Goal: Information Seeking & Learning: Compare options

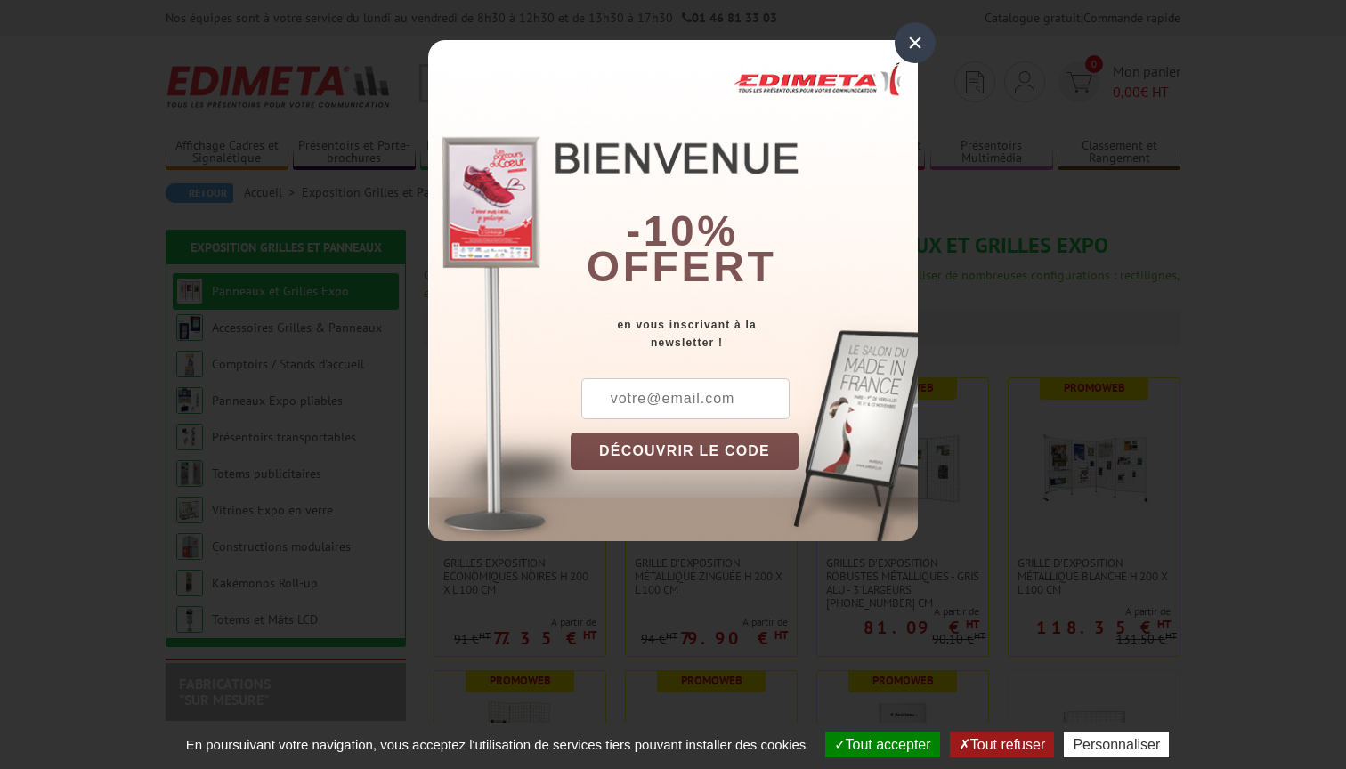
click at [914, 37] on div "×" at bounding box center [915, 42] width 41 height 41
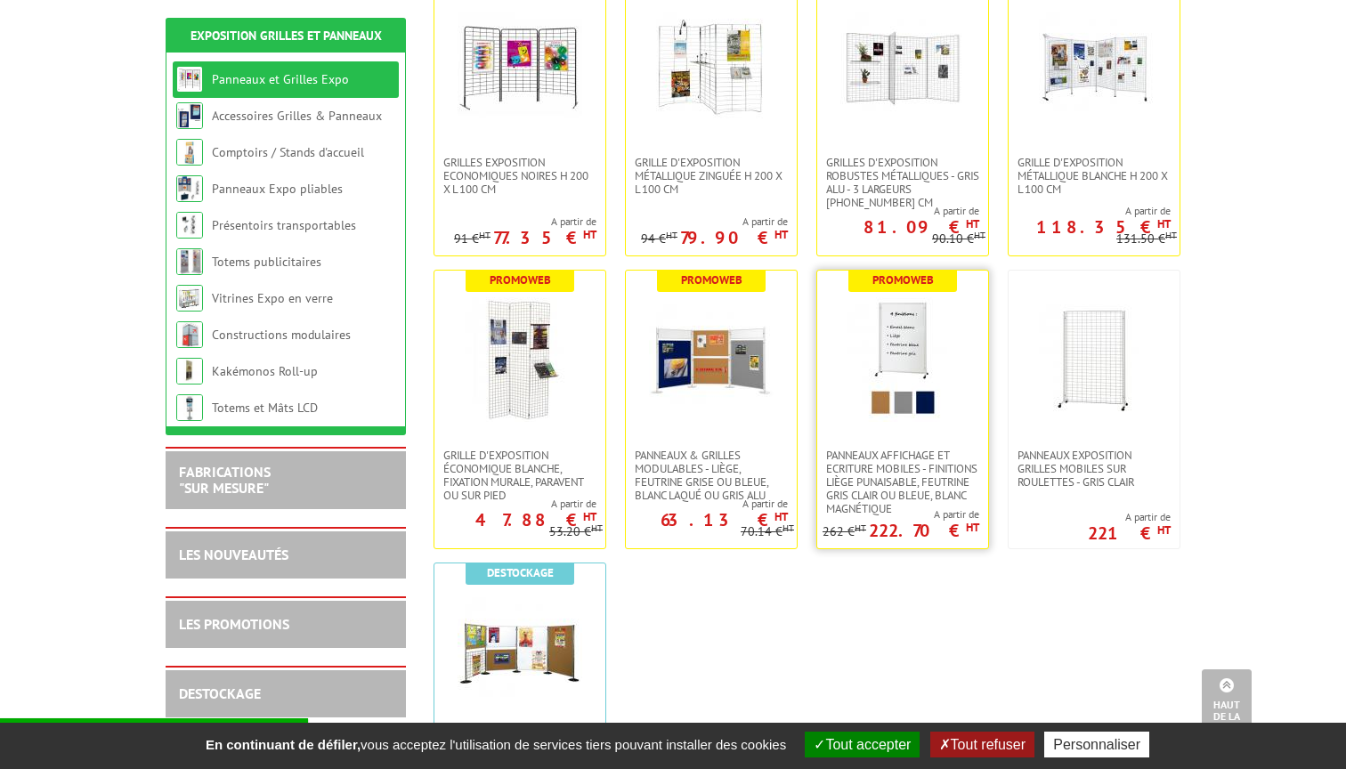
scroll to position [305, 0]
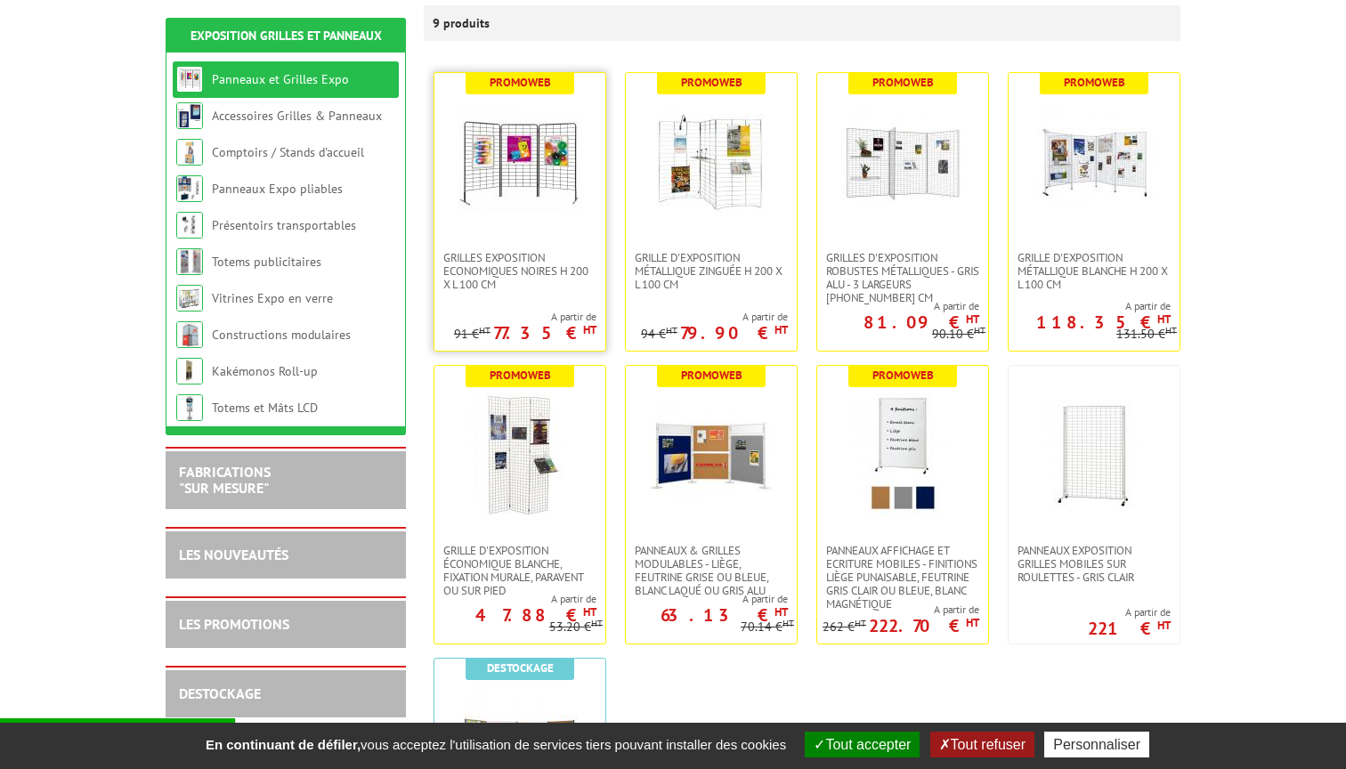
click at [543, 201] on img at bounding box center [520, 162] width 125 height 125
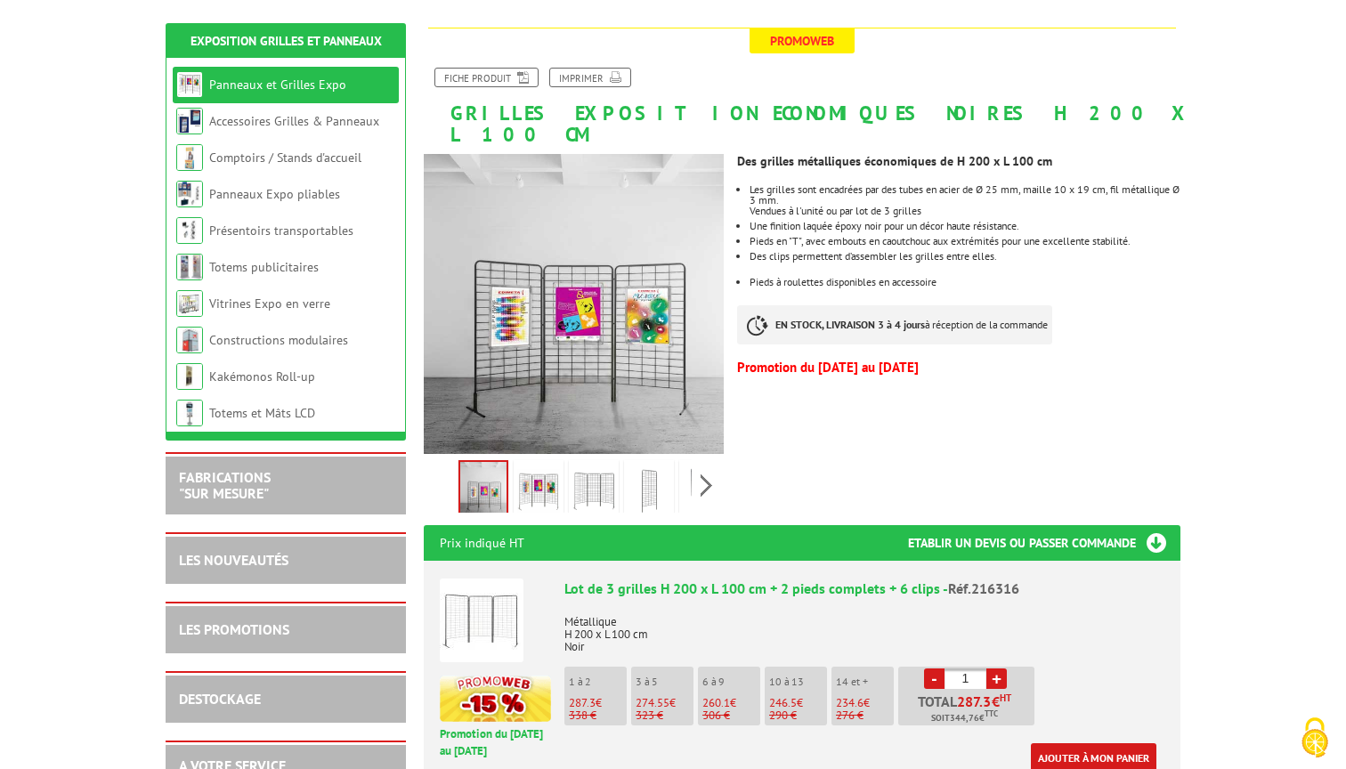
scroll to position [210, 0]
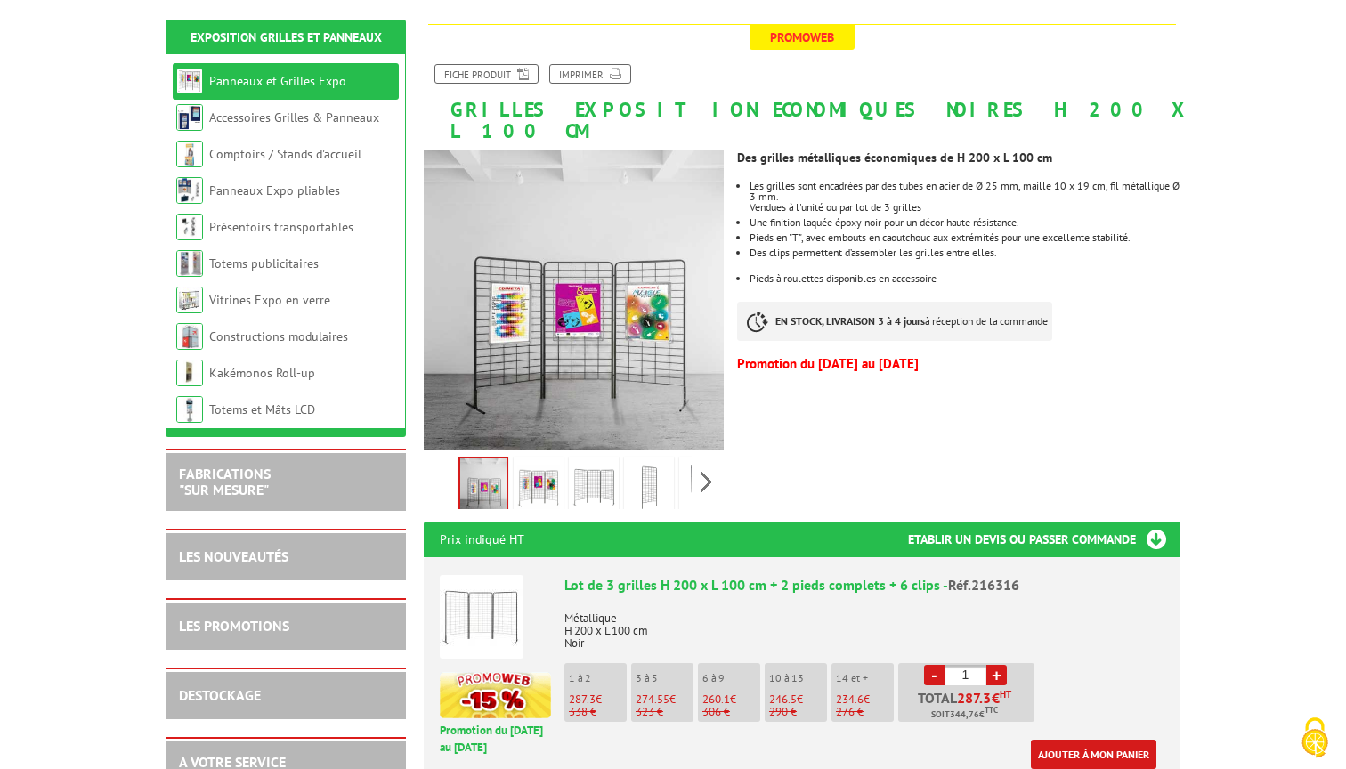
click at [598, 672] on p "1 à 2" at bounding box center [598, 678] width 58 height 12
click at [660, 672] on p "3 à 5" at bounding box center [665, 678] width 58 height 12
click at [547, 465] on img at bounding box center [538, 487] width 43 height 55
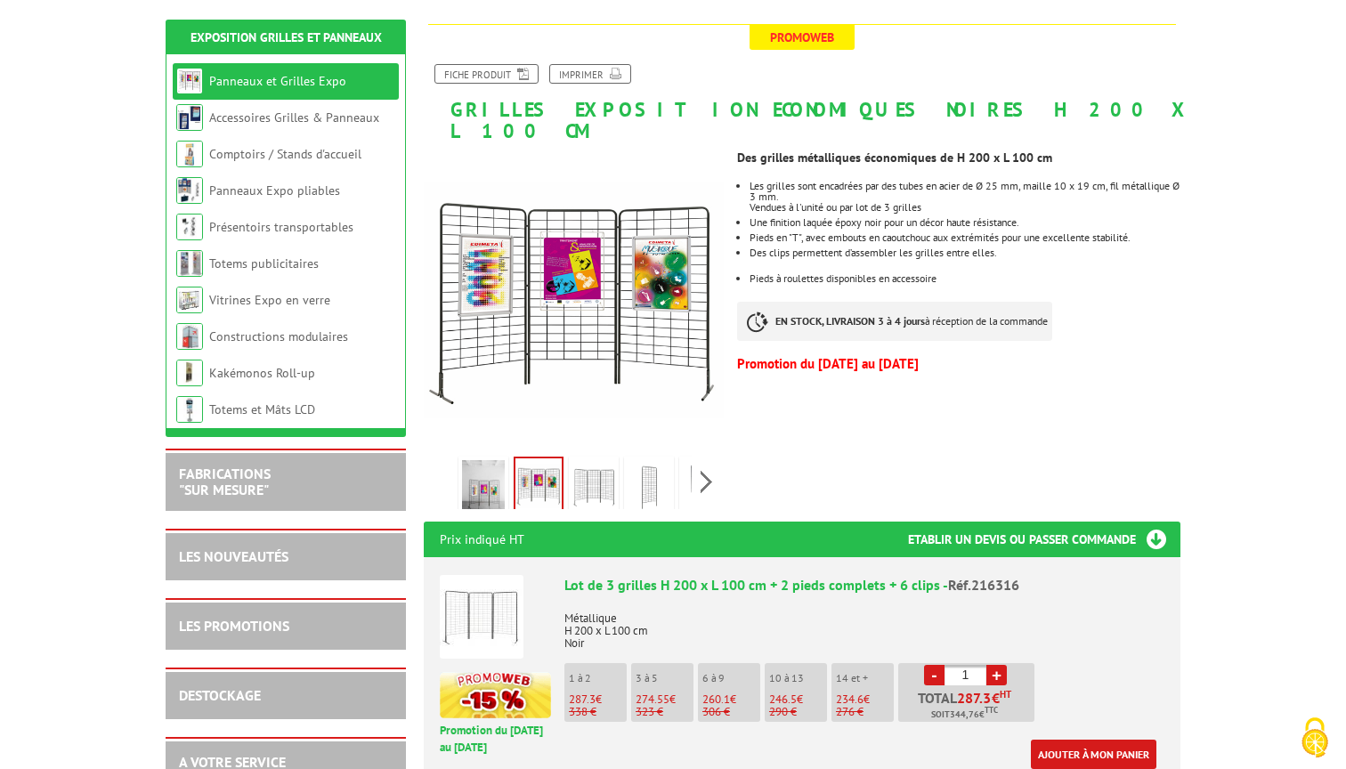
click at [603, 464] on img at bounding box center [593, 487] width 43 height 55
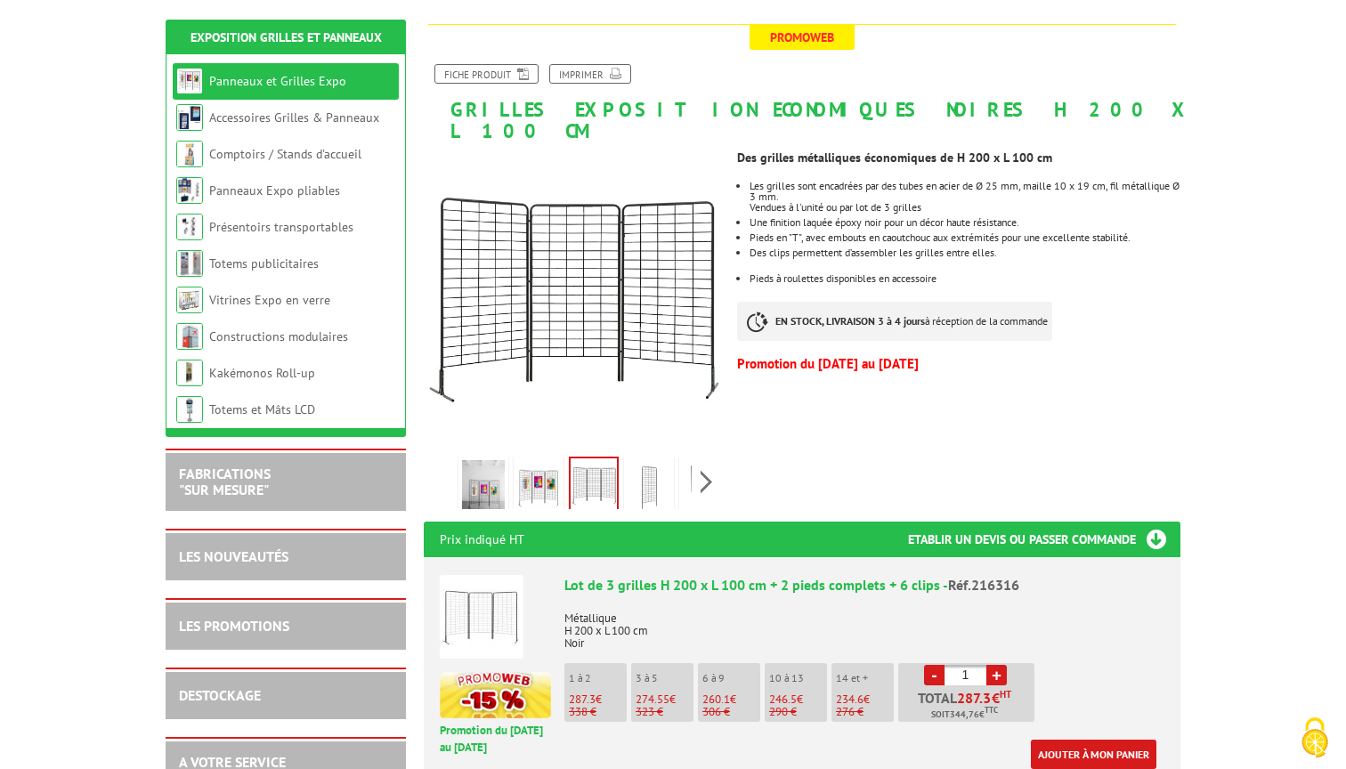
click at [643, 463] on img at bounding box center [649, 487] width 43 height 55
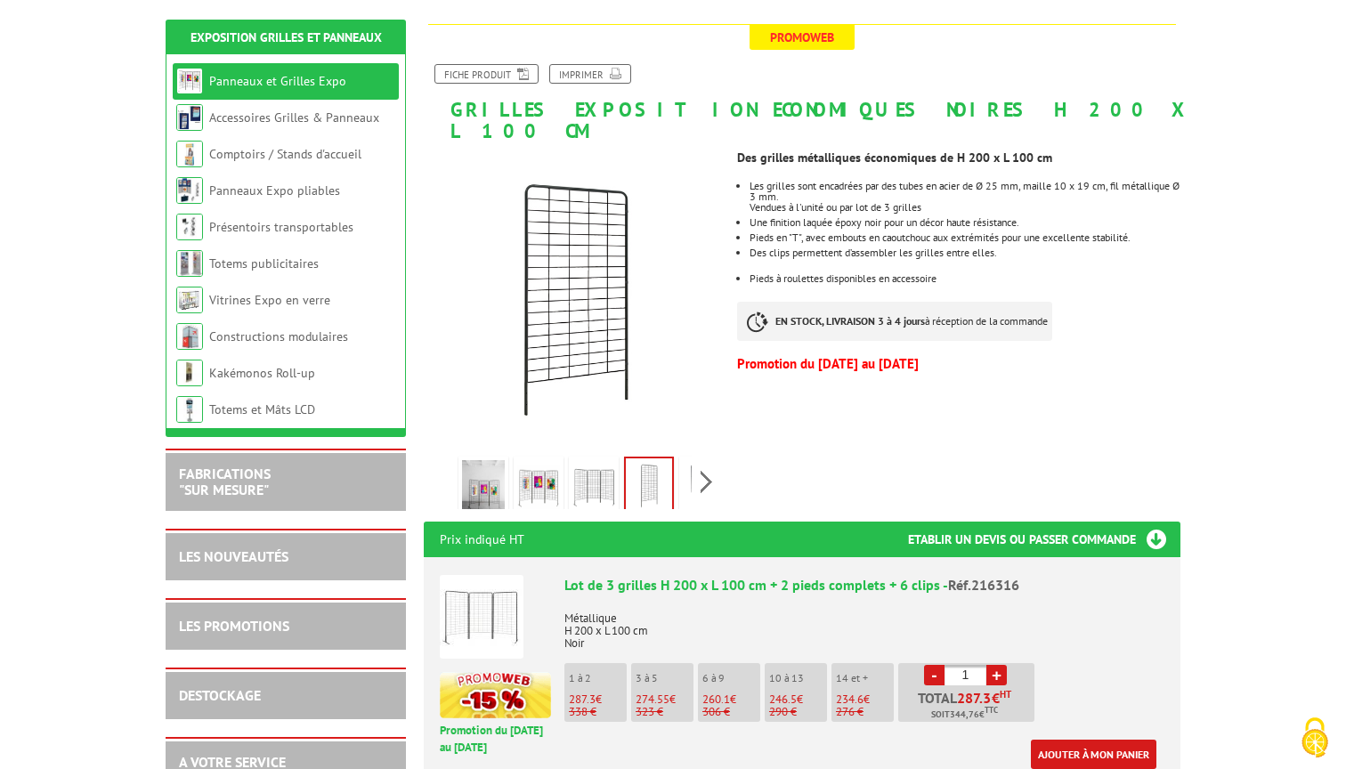
click at [600, 463] on img at bounding box center [593, 487] width 43 height 55
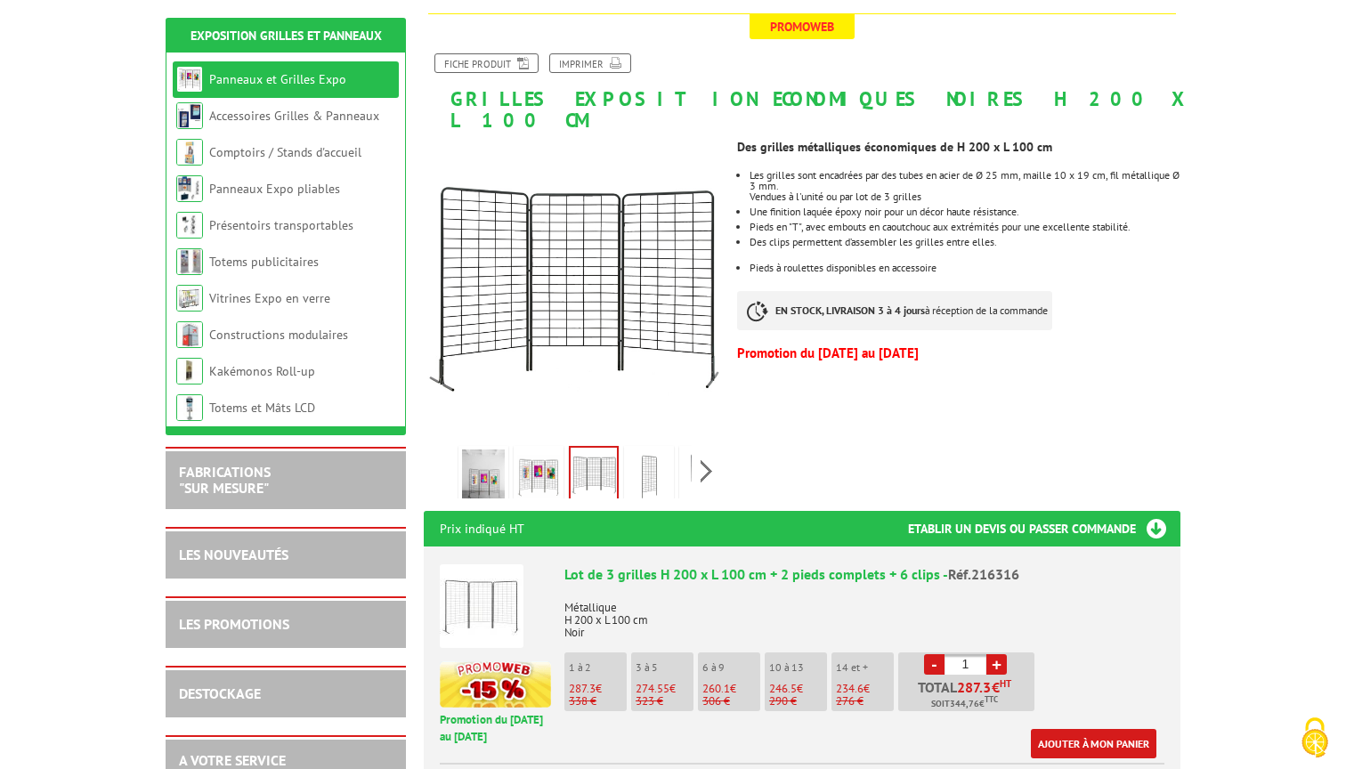
scroll to position [231, 0]
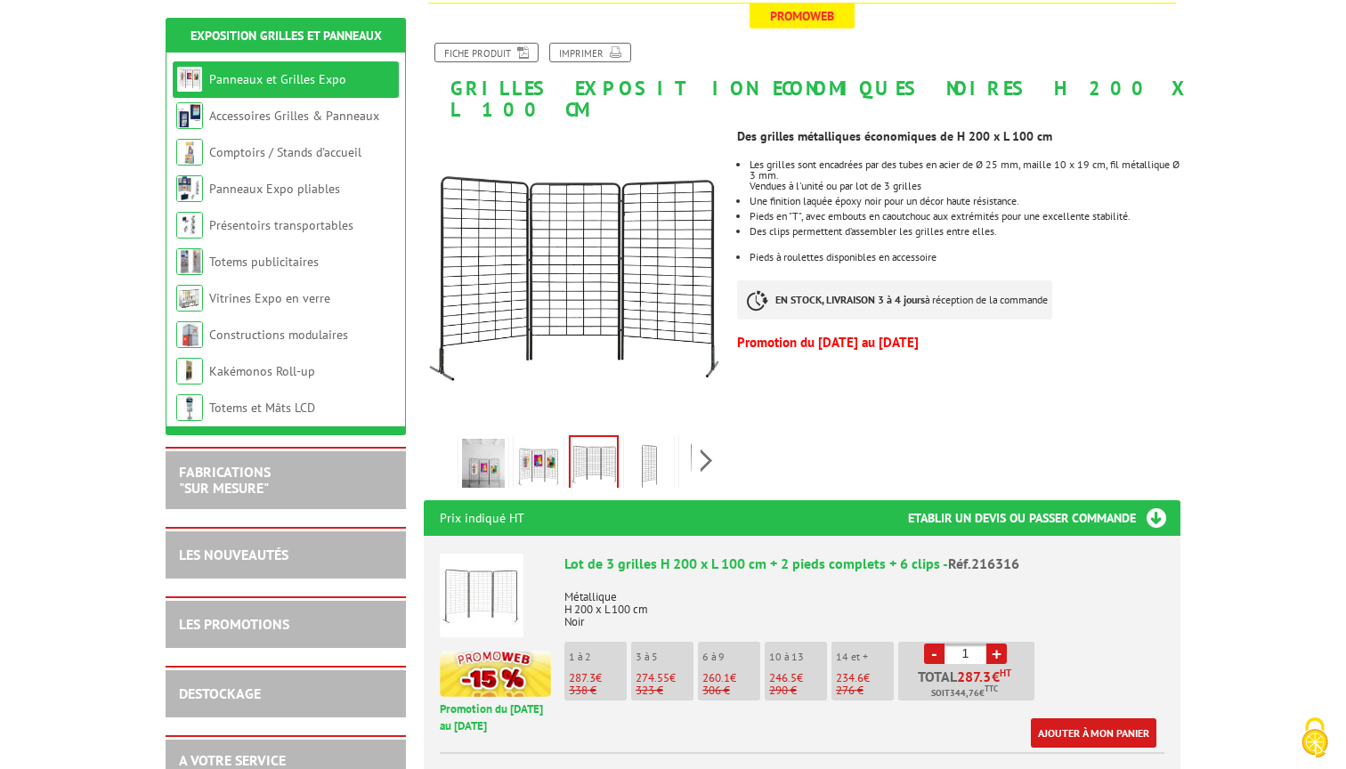
click at [654, 450] on img at bounding box center [649, 466] width 43 height 55
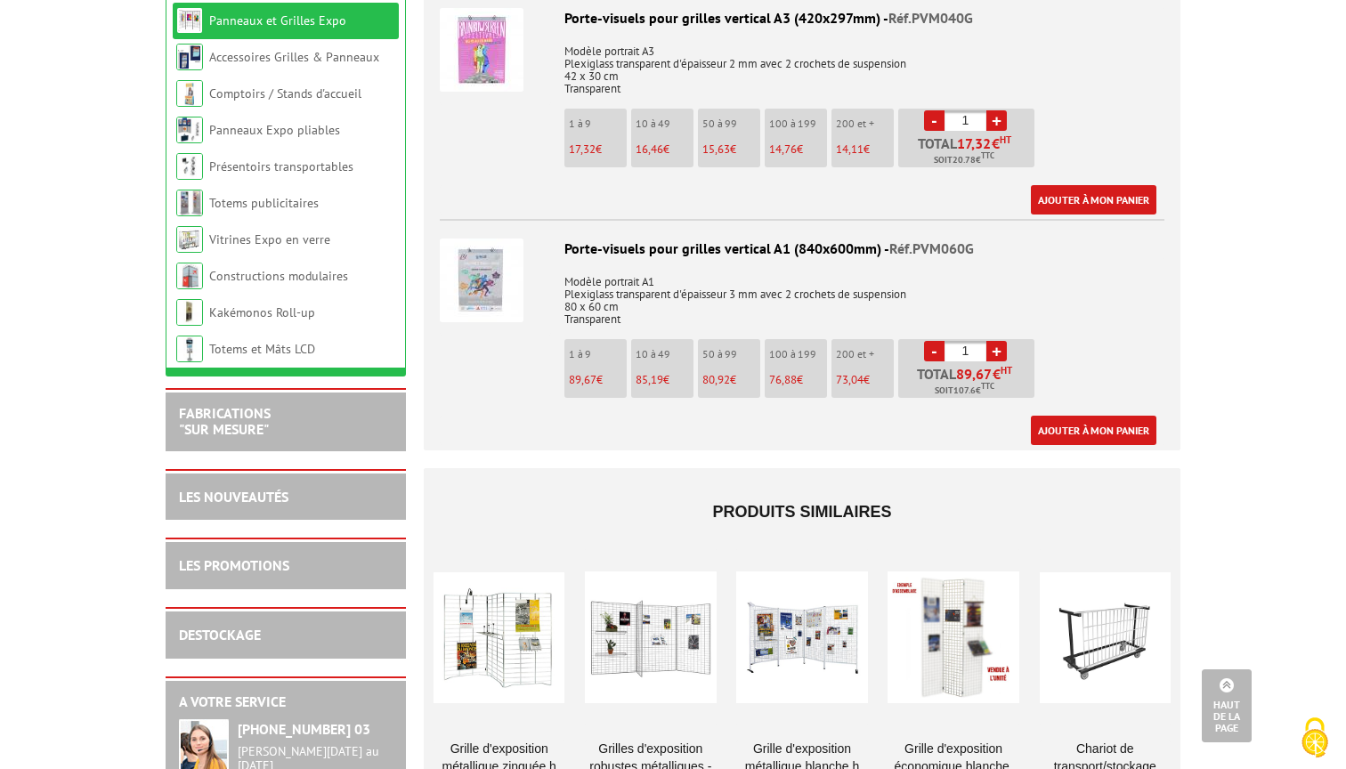
scroll to position [5958, 0]
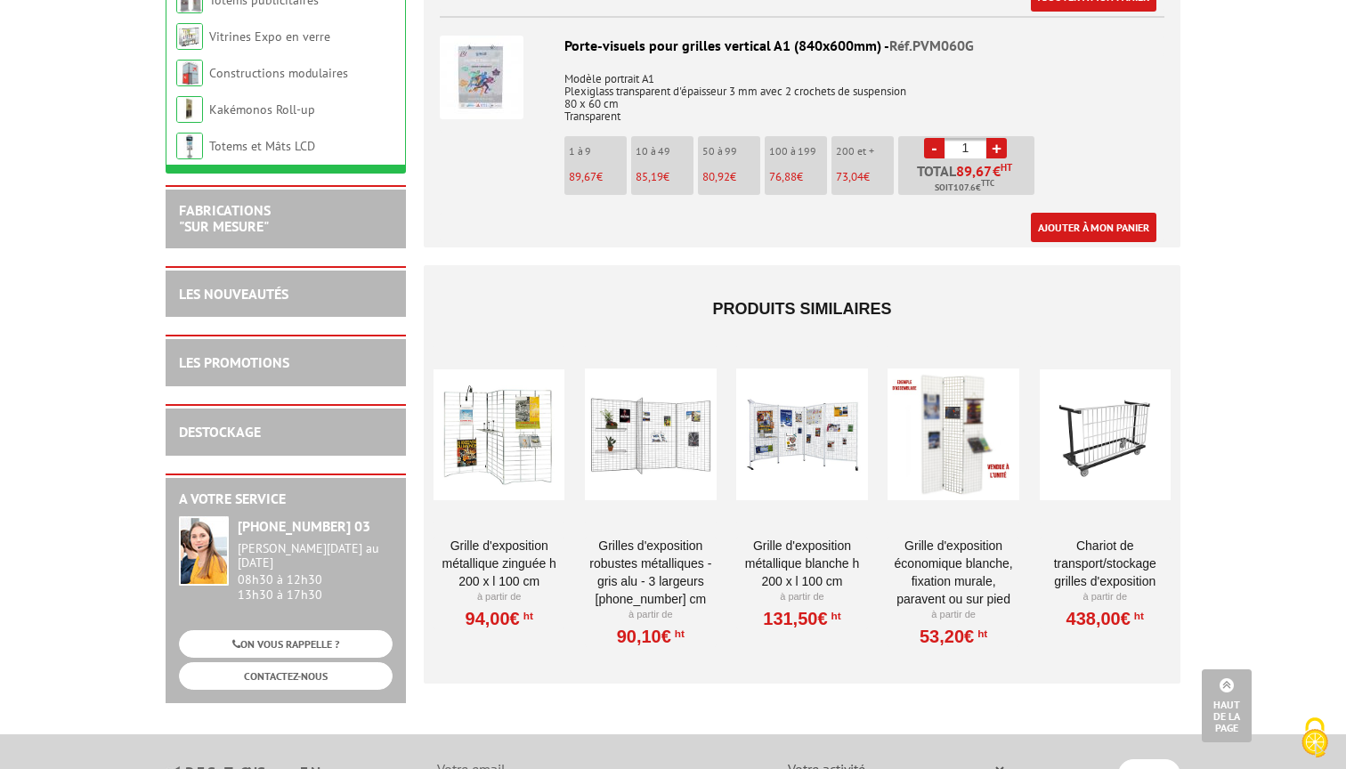
click at [668, 422] on div at bounding box center [650, 434] width 131 height 178
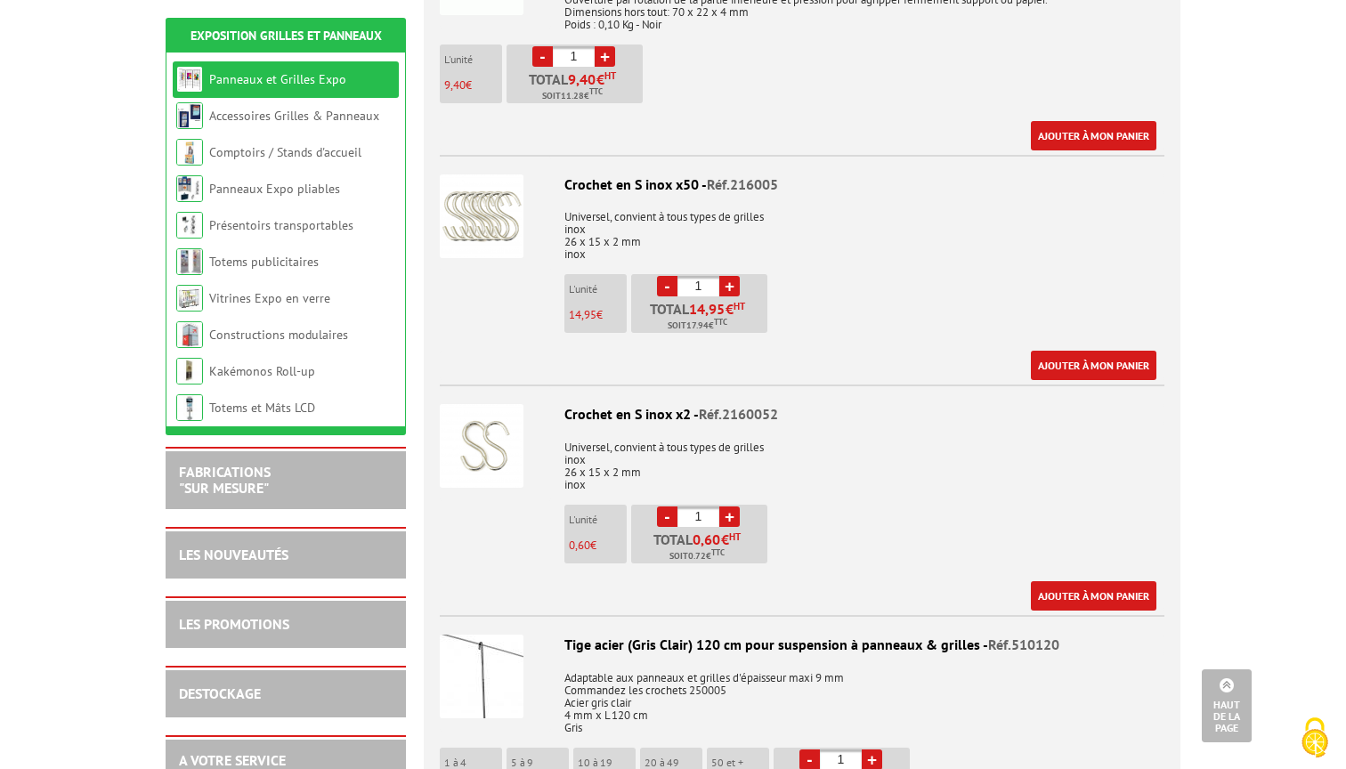
scroll to position [491, 0]
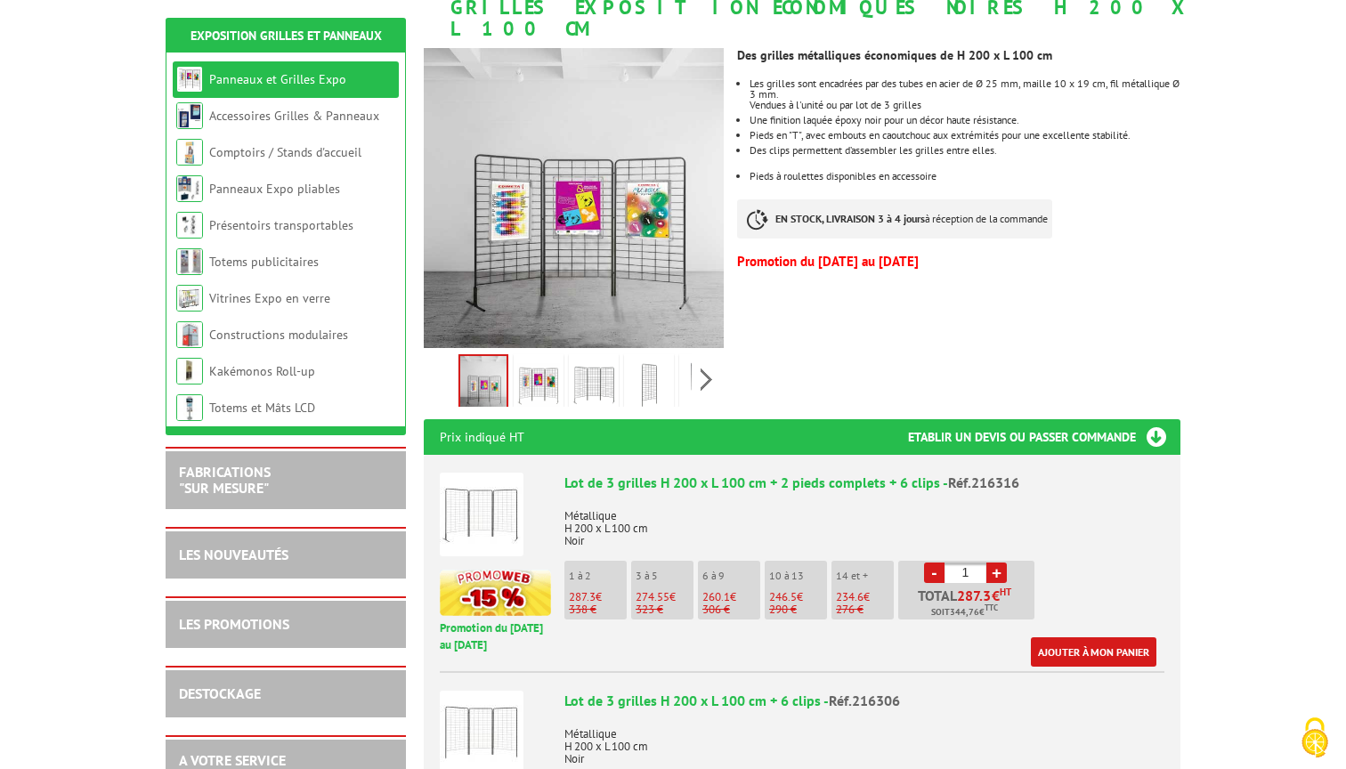
scroll to position [316, 0]
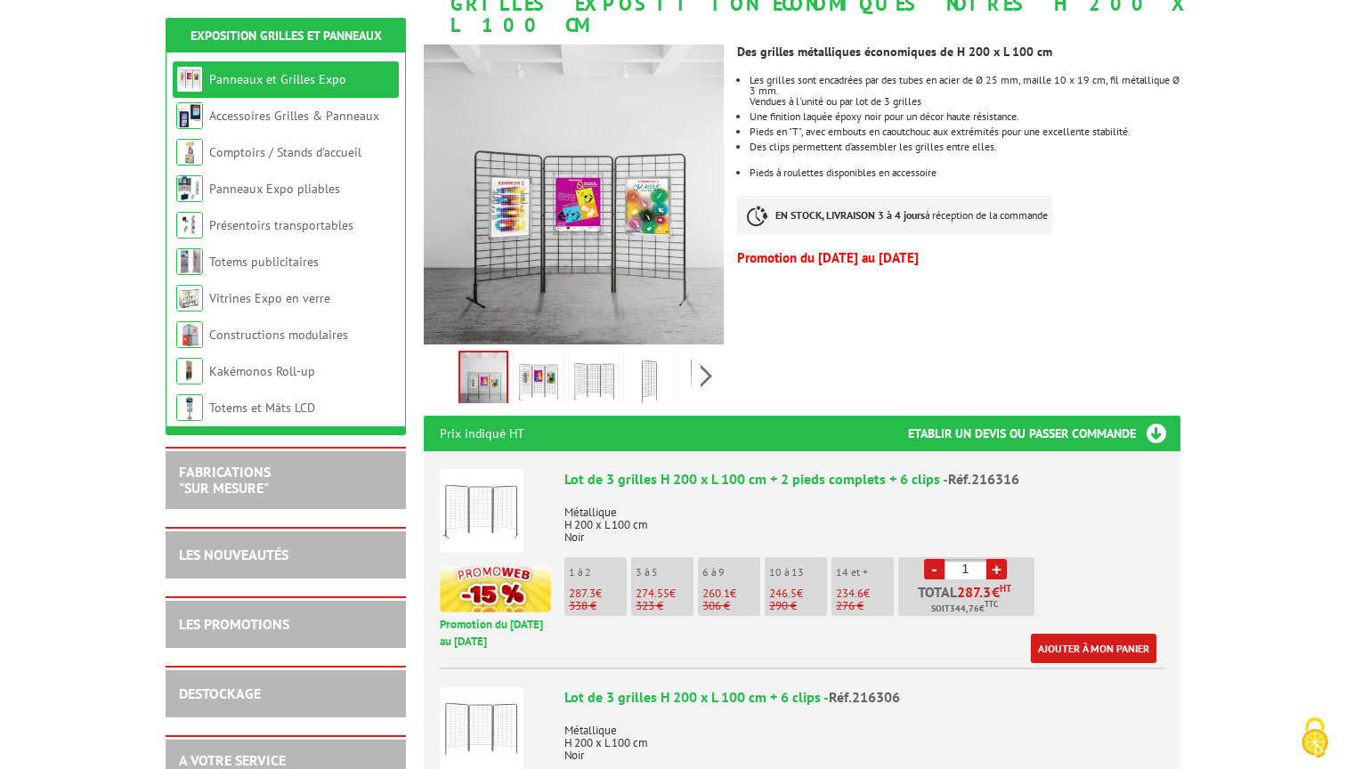
click at [279, 79] on link "Panneaux et Grilles Expo" at bounding box center [277, 79] width 137 height 16
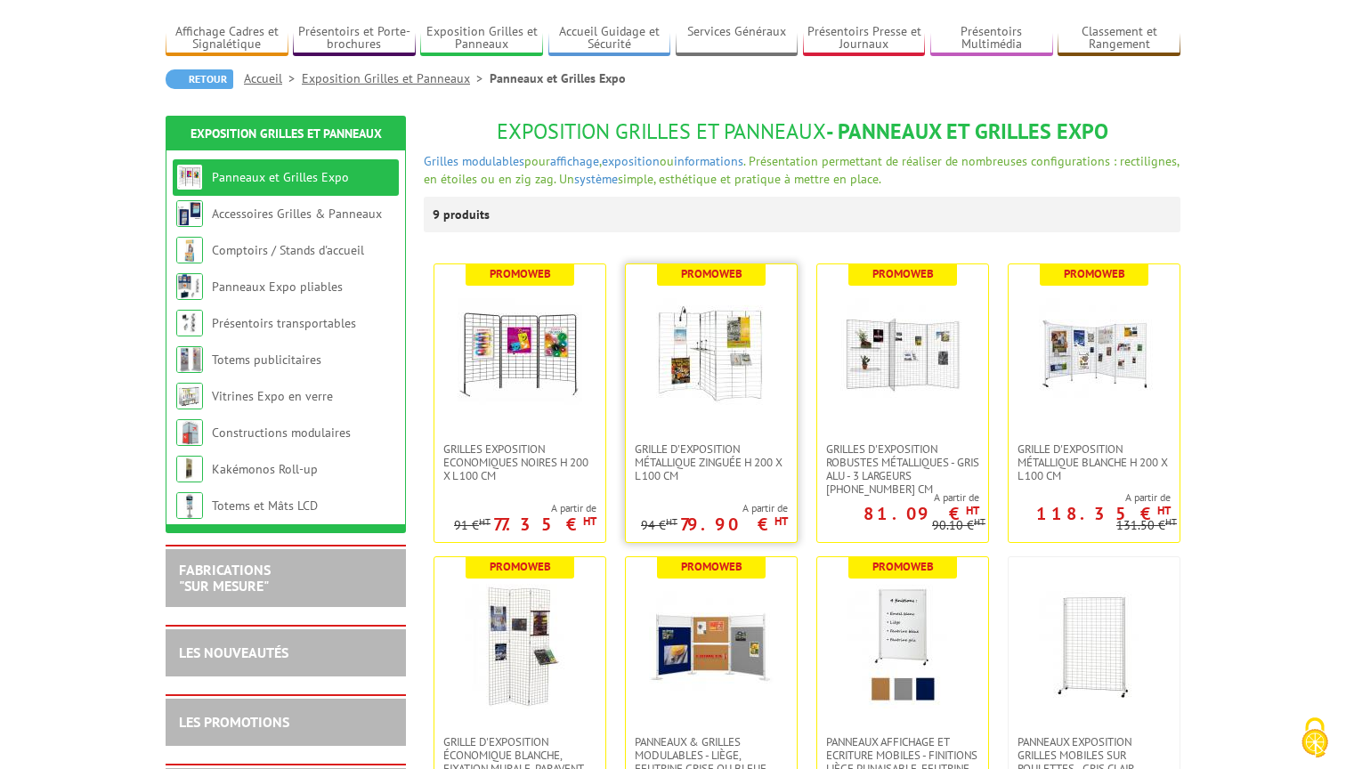
scroll to position [179, 0]
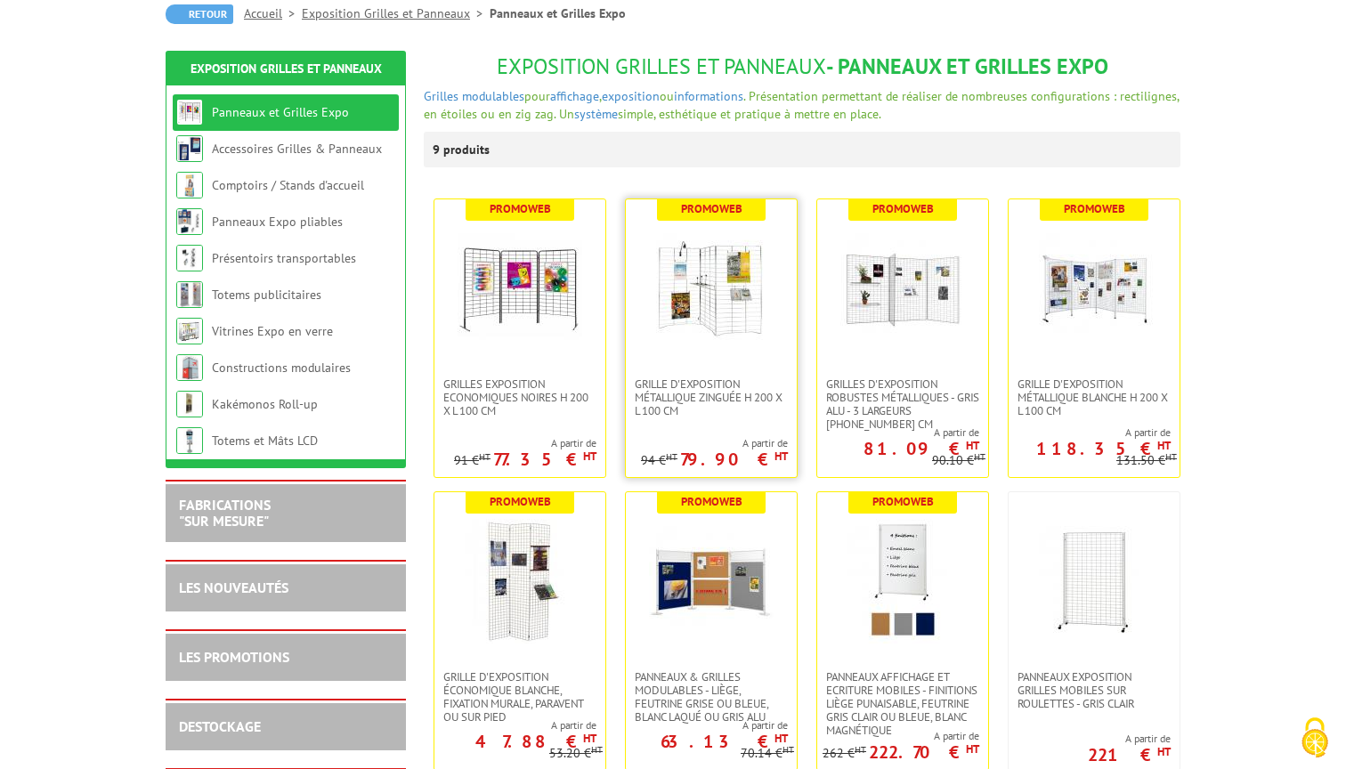
click at [719, 302] on img at bounding box center [711, 288] width 125 height 125
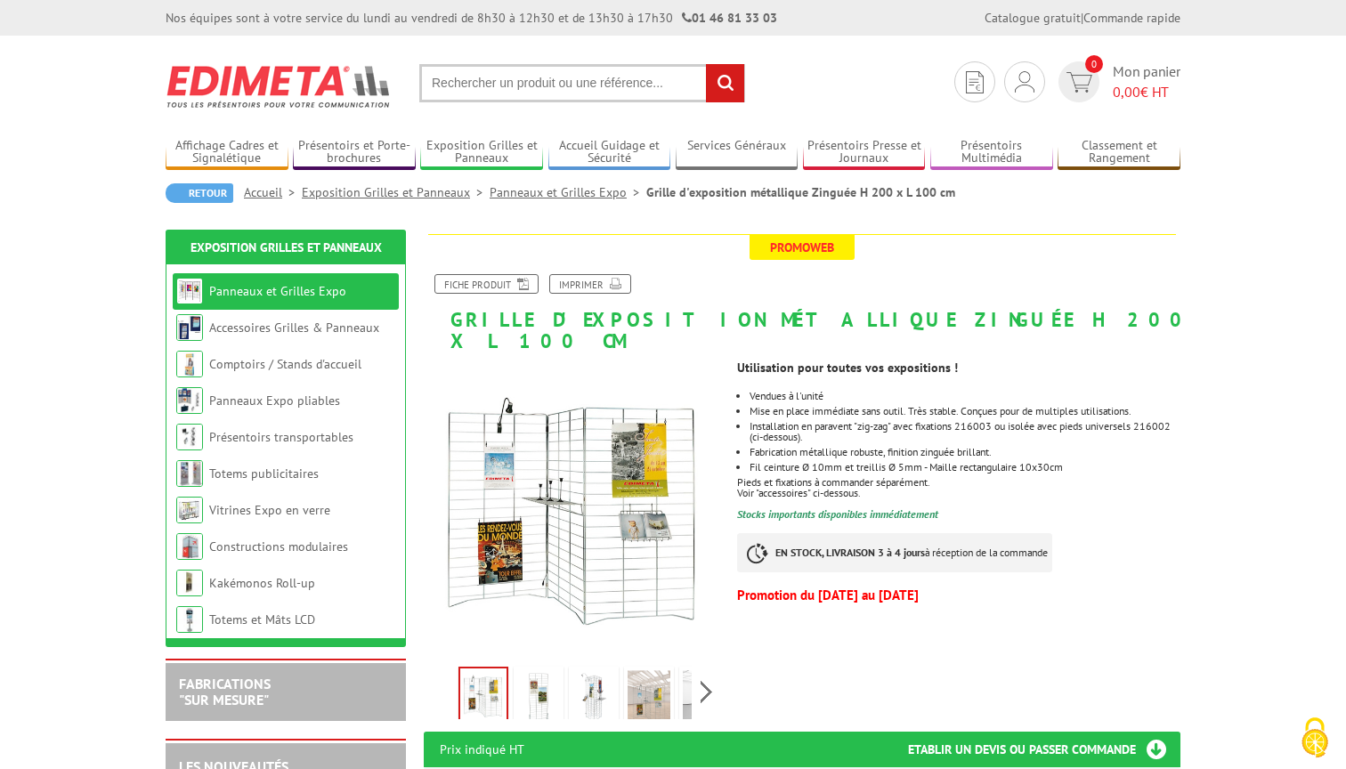
click at [574, 193] on link "Panneaux et Grilles Expo" at bounding box center [568, 192] width 157 height 16
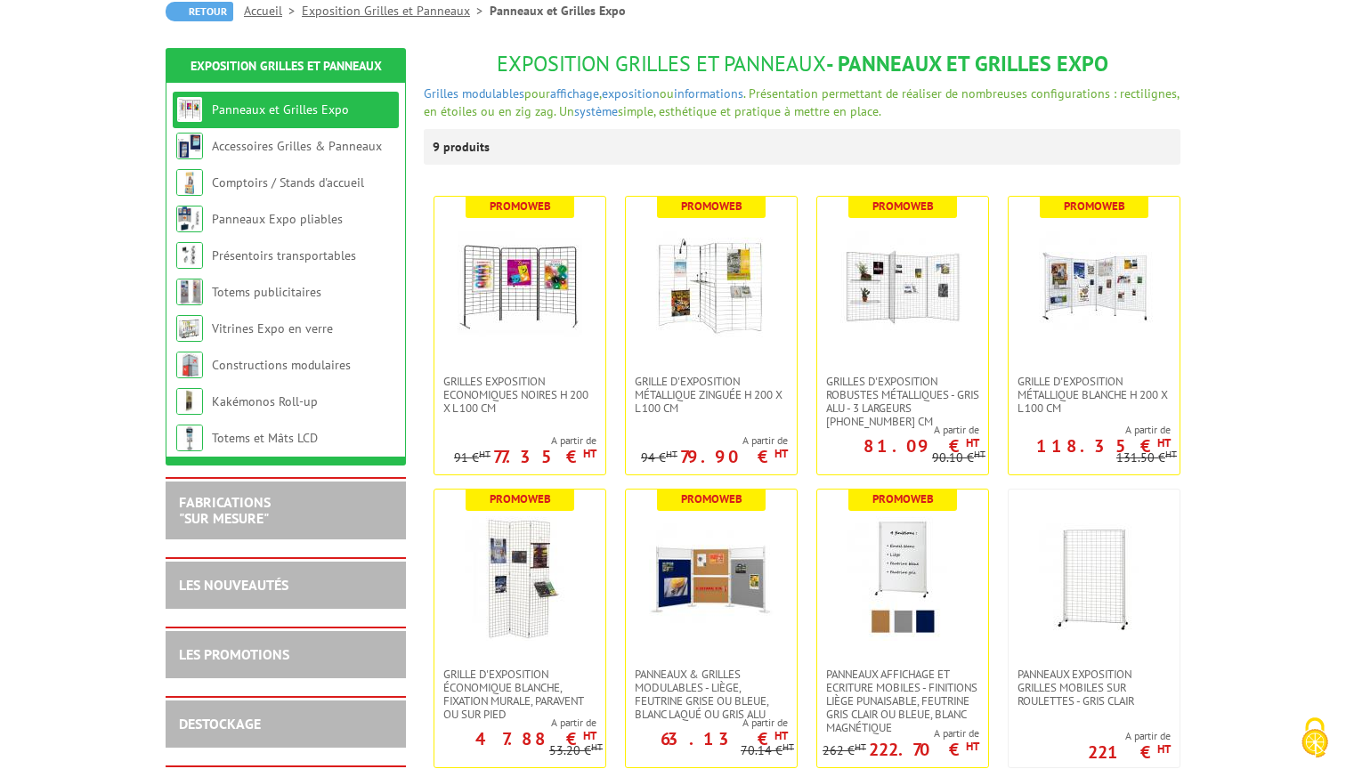
scroll to position [191, 0]
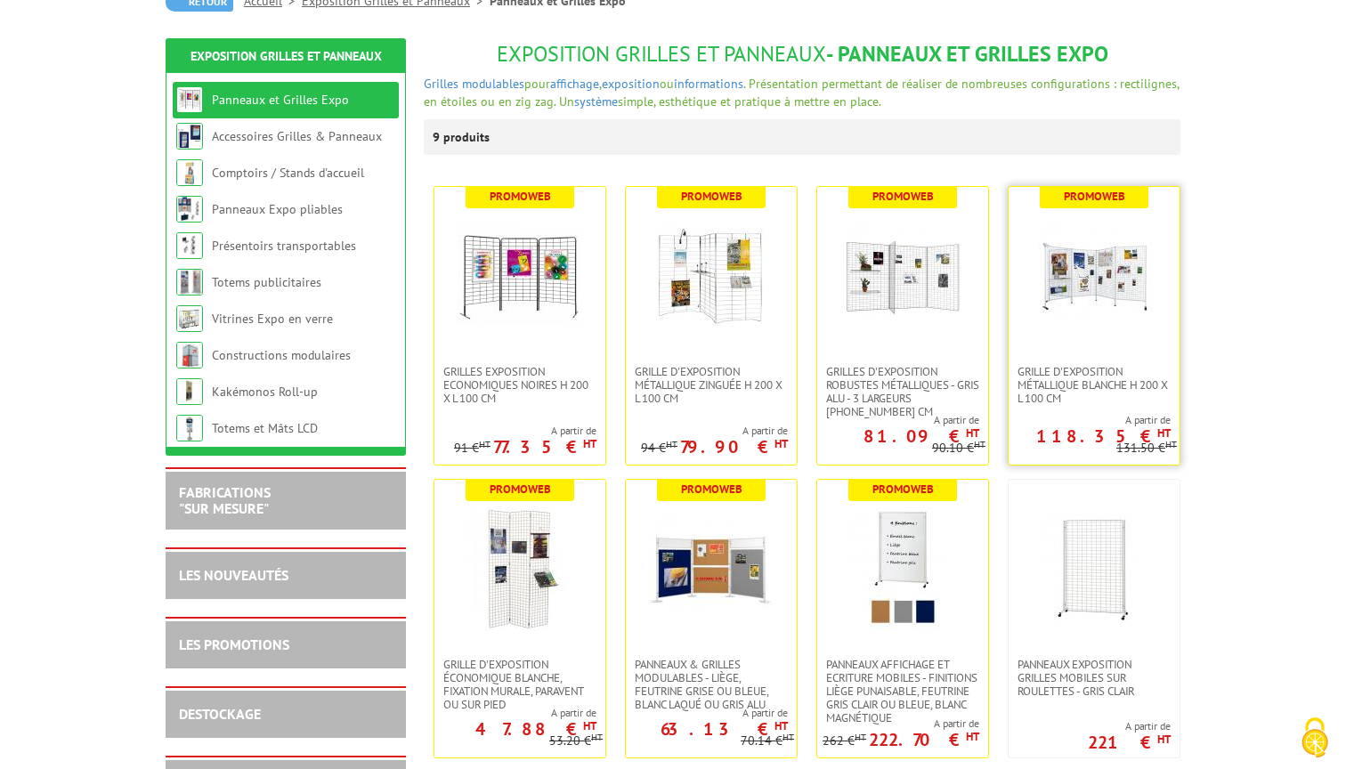
click at [1107, 304] on img at bounding box center [1094, 276] width 125 height 125
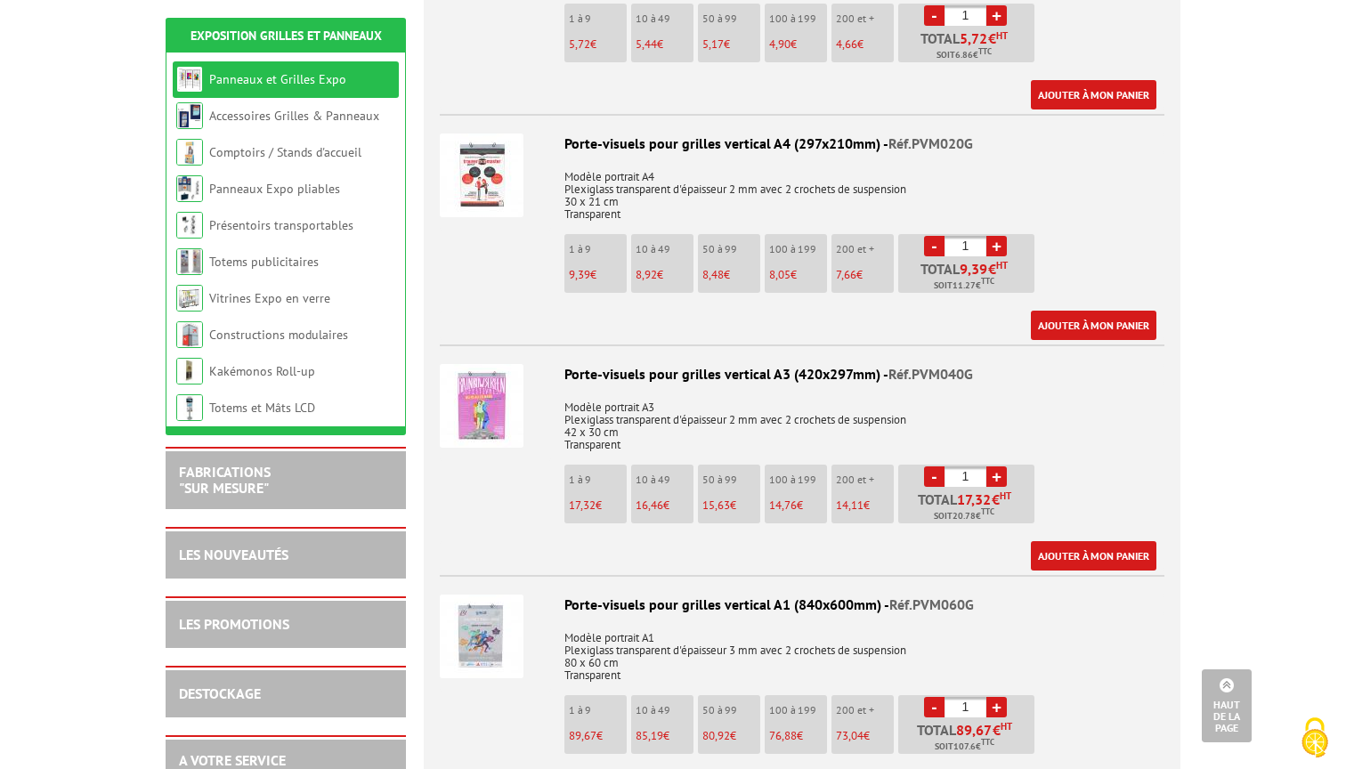
scroll to position [6194, 0]
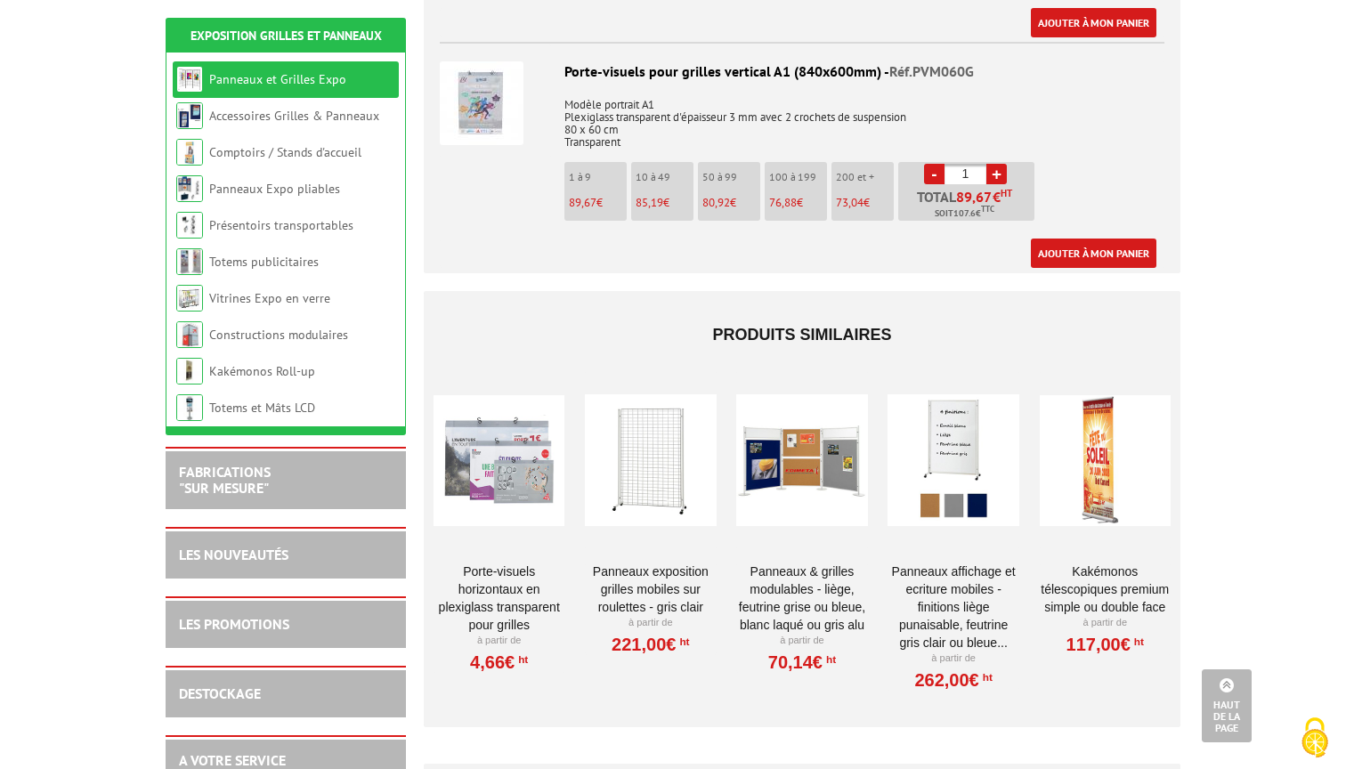
click at [674, 426] on div at bounding box center [650, 460] width 131 height 178
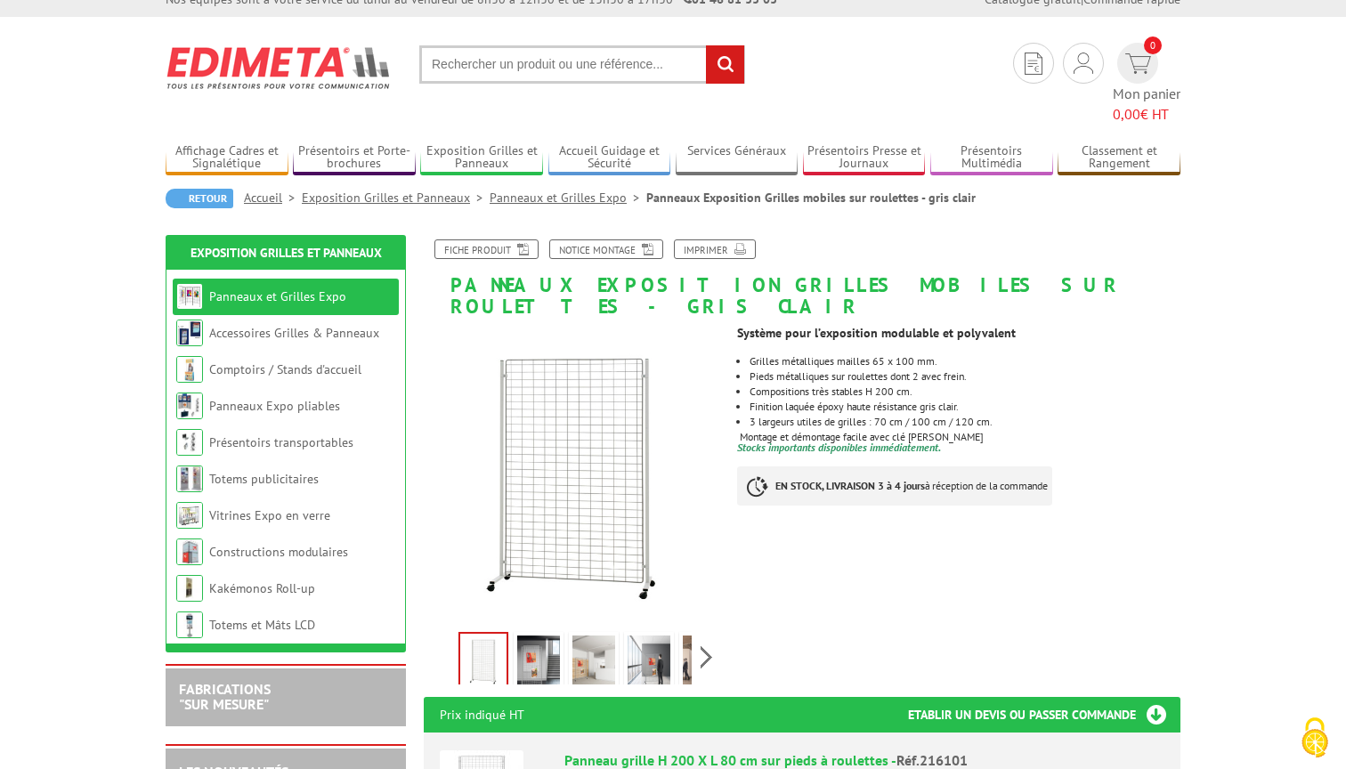
scroll to position [69, 0]
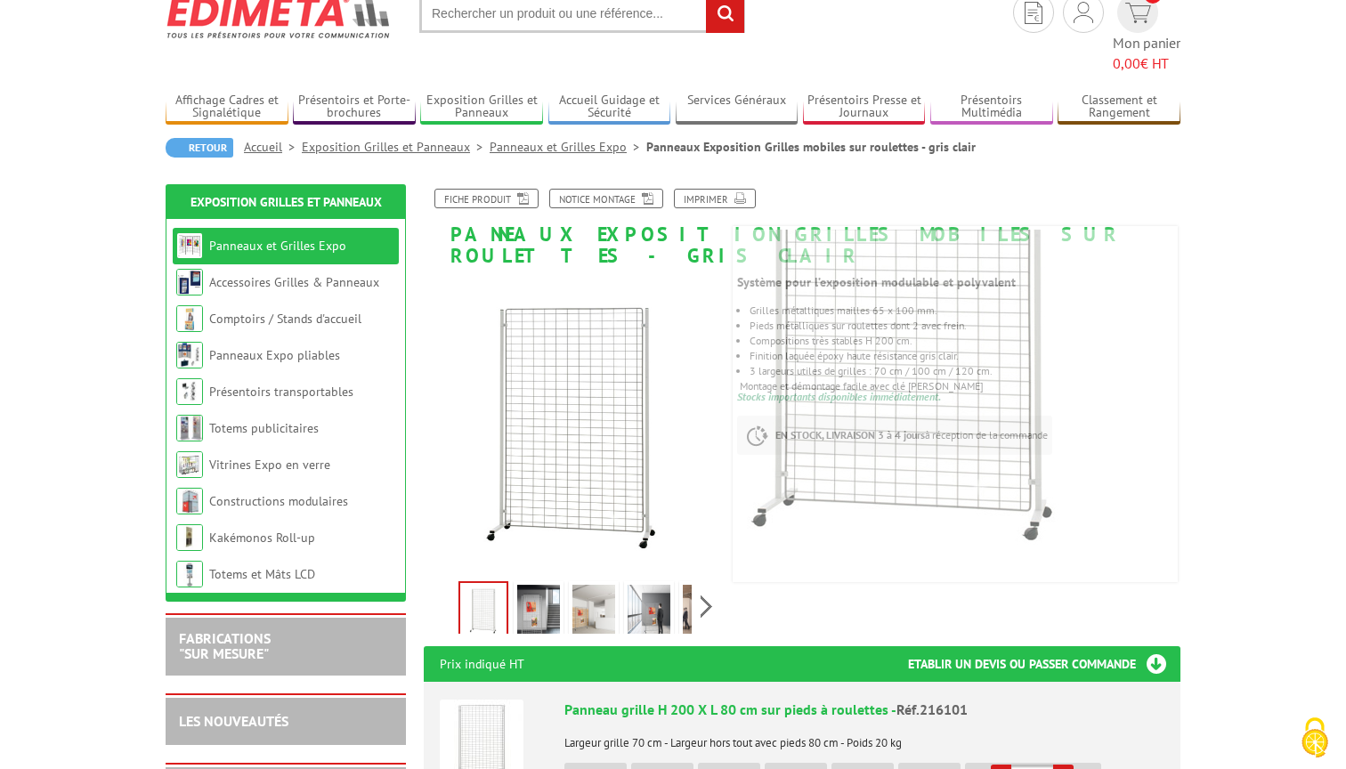
click at [547, 585] on img at bounding box center [538, 612] width 43 height 55
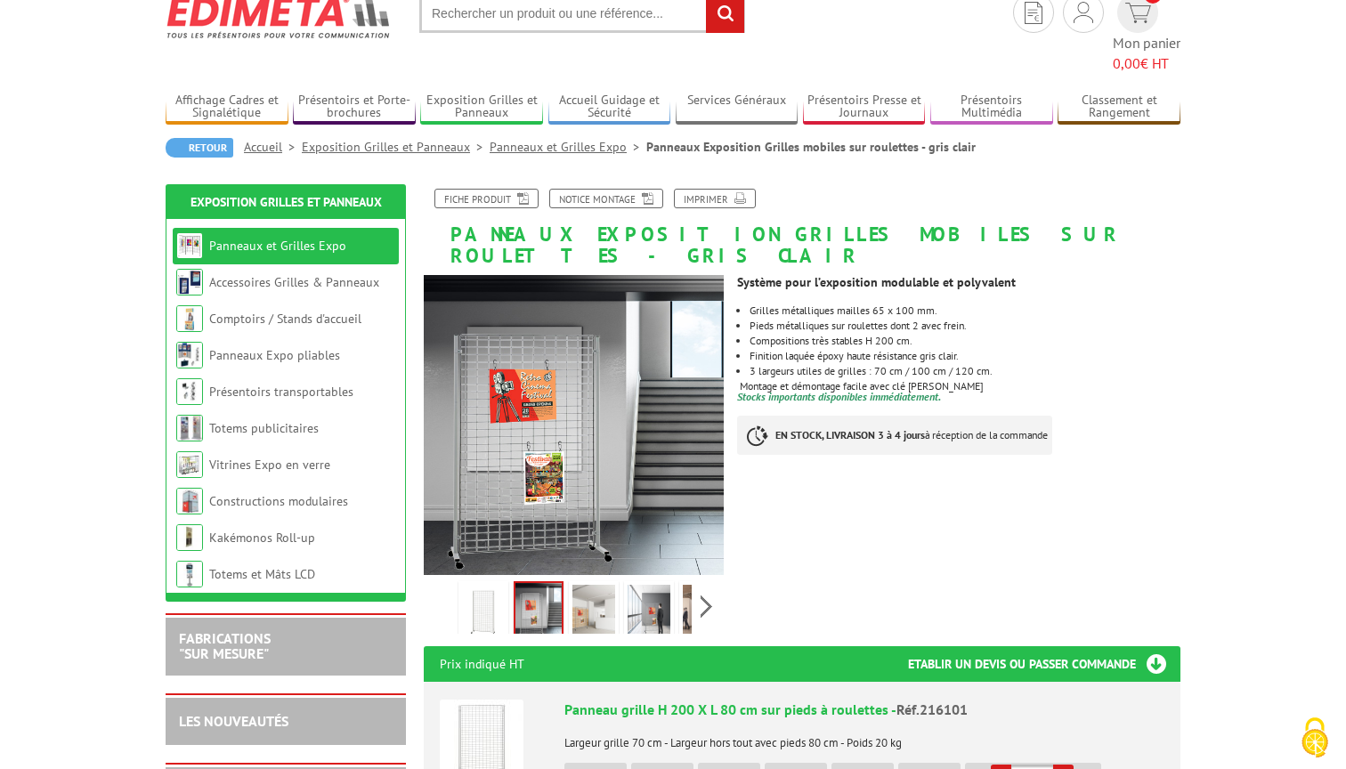
click at [593, 585] on img at bounding box center [593, 612] width 43 height 55
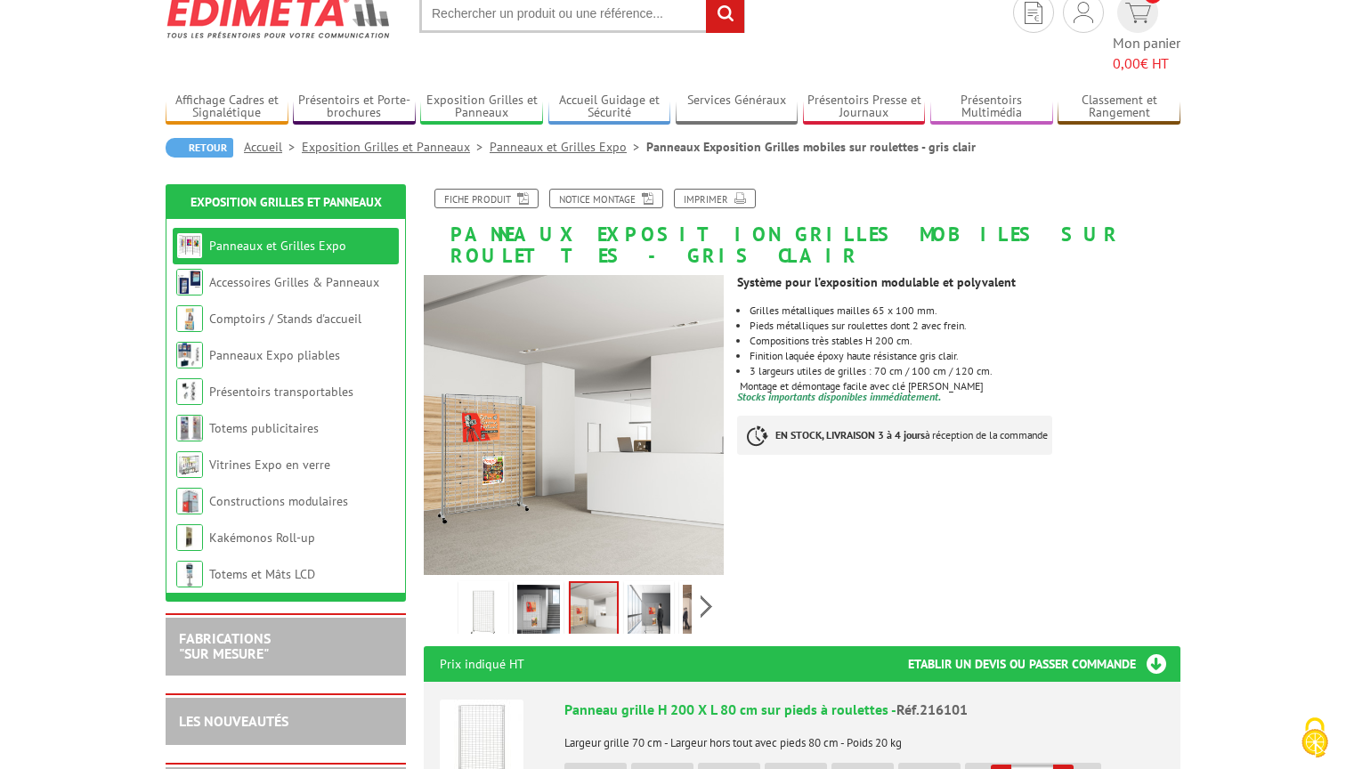
click at [652, 585] on img at bounding box center [649, 612] width 43 height 55
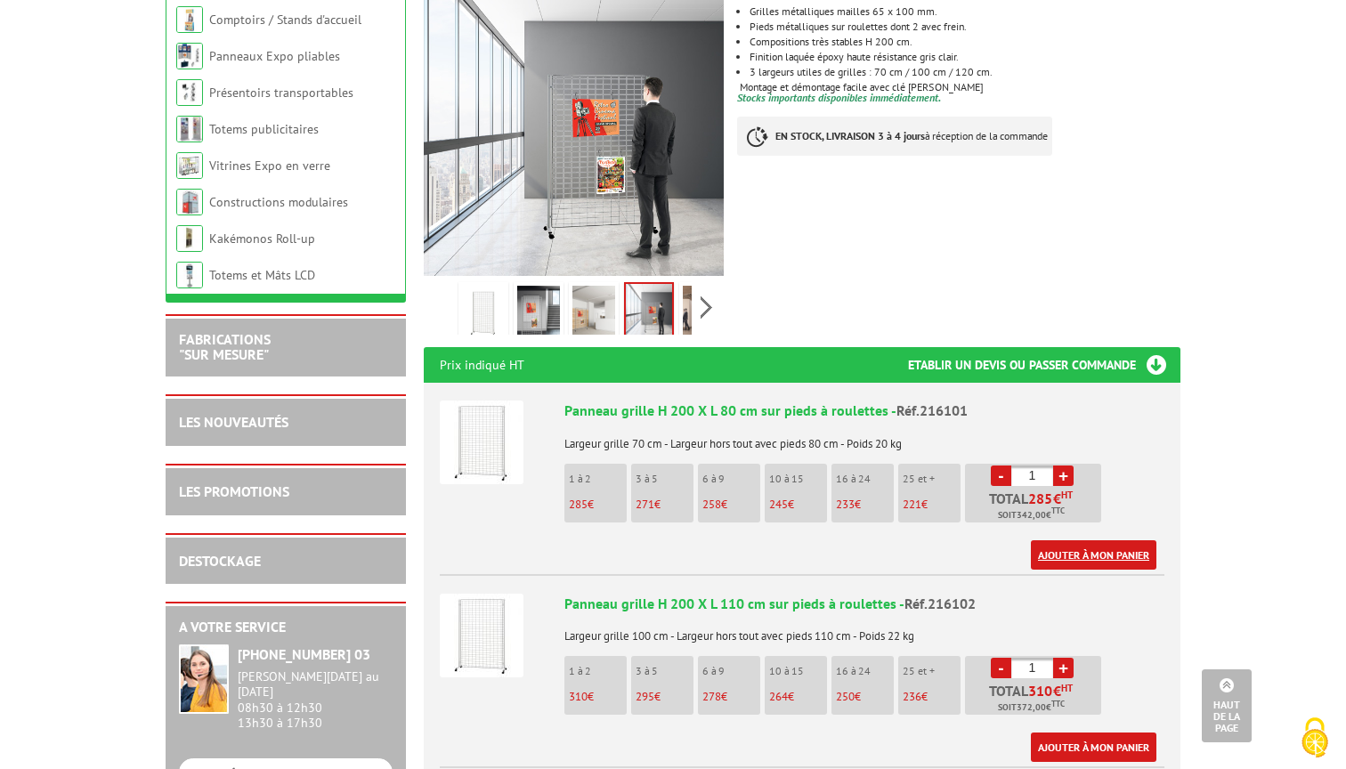
scroll to position [0, 0]
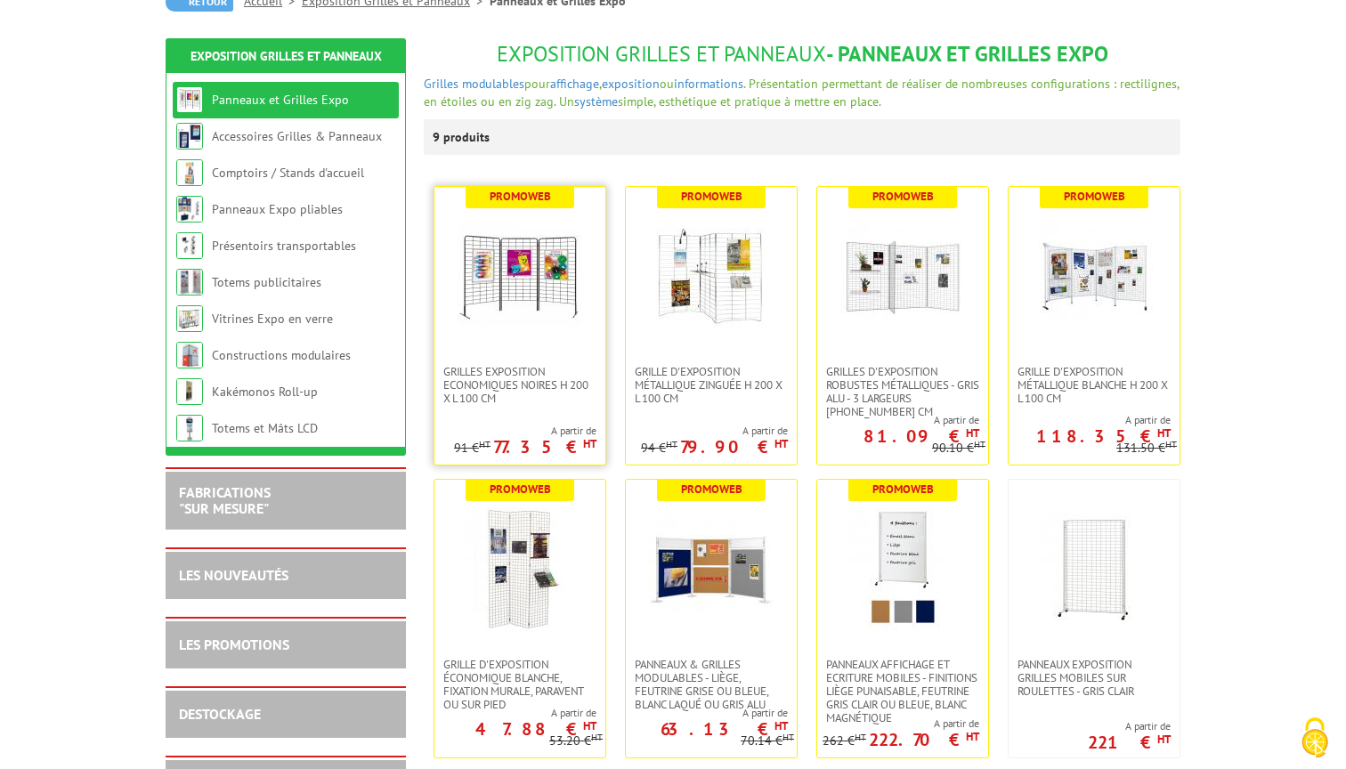
click at [514, 288] on img at bounding box center [520, 276] width 125 height 125
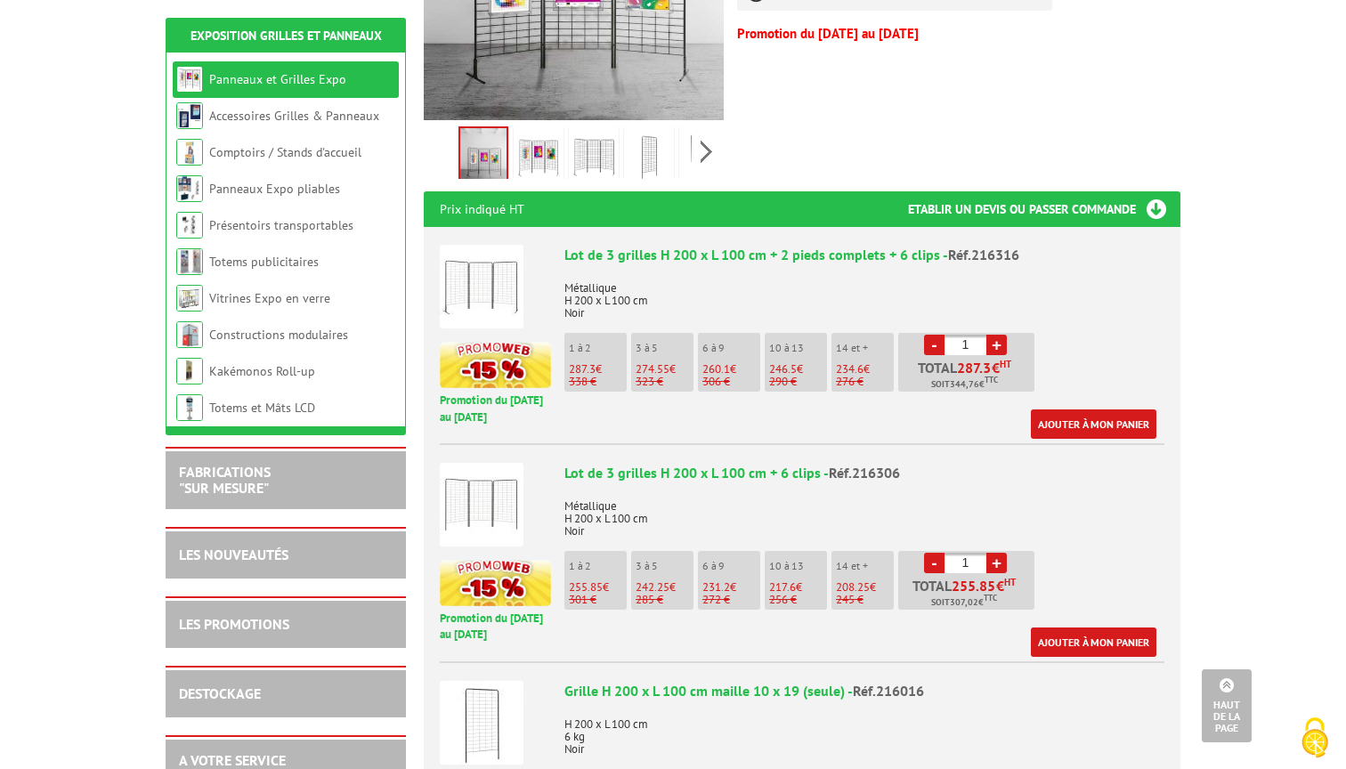
scroll to position [588, 0]
